Goal: Task Accomplishment & Management: Manage account settings

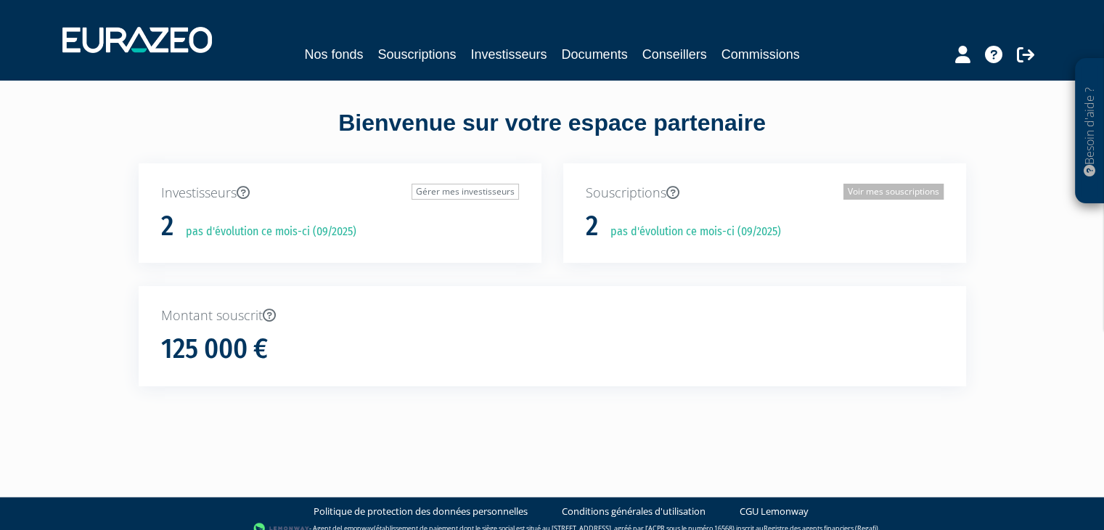
click at [872, 188] on link "Voir mes souscriptions" at bounding box center [893, 192] width 100 height 16
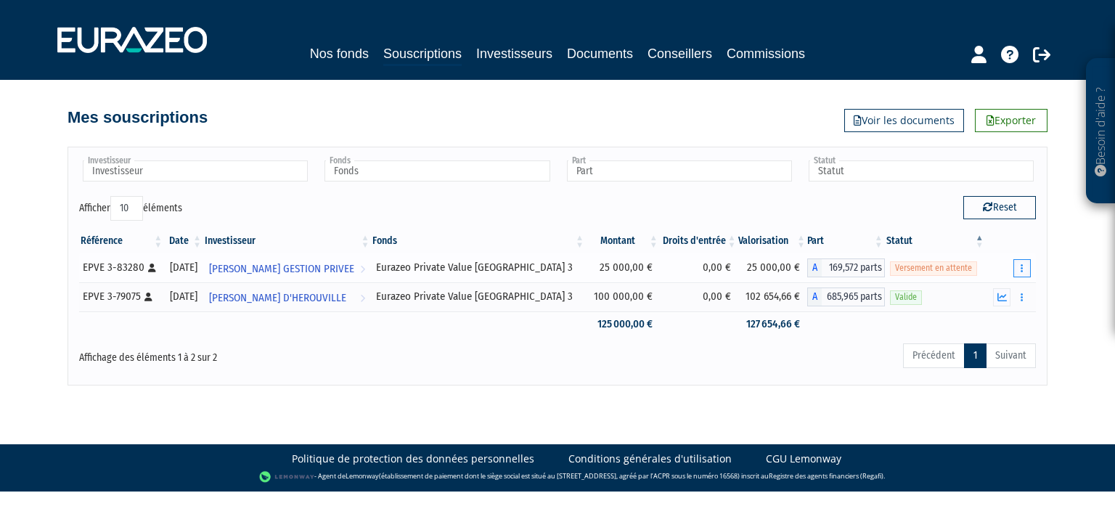
click at [1020, 263] on icon "button" at bounding box center [1021, 267] width 2 height 9
click at [968, 319] on link "Réaliser le versement" at bounding box center [972, 321] width 108 height 24
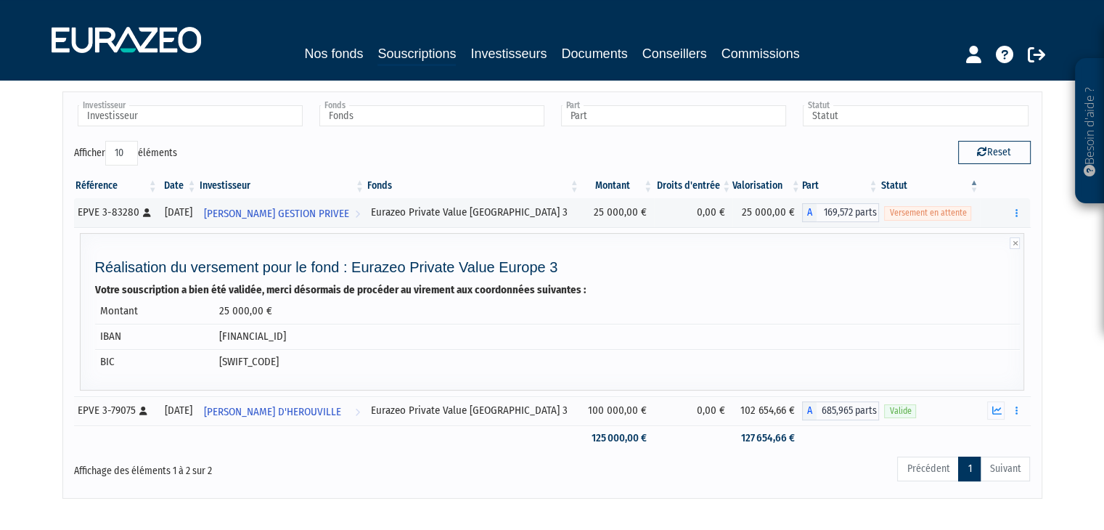
scroll to position [55, 0]
click at [1037, 49] on icon at bounding box center [1036, 54] width 17 height 17
